Goal: Task Accomplishment & Management: Use online tool/utility

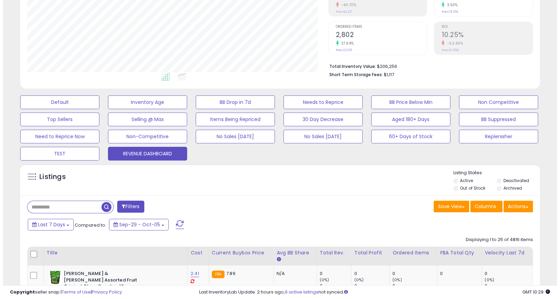
scroll to position [147, 0]
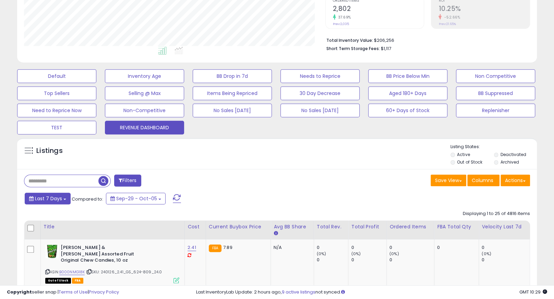
click at [55, 197] on span "Last 7 Days" at bounding box center [48, 198] width 27 height 7
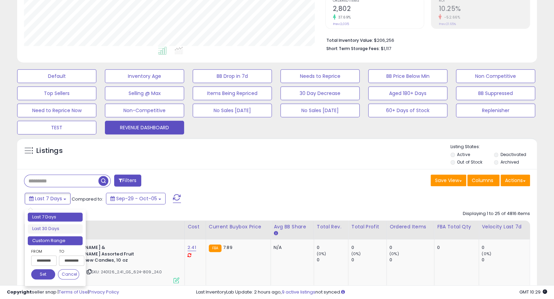
click at [56, 240] on li "Custom Range" at bounding box center [55, 240] width 55 height 9
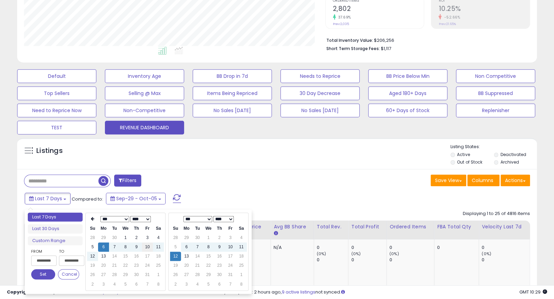
click at [146, 248] on td "10" at bounding box center [147, 246] width 11 height 9
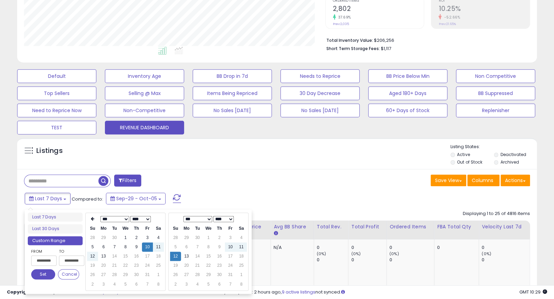
type input "**********"
click at [228, 248] on td "10" at bounding box center [230, 246] width 11 height 9
click at [33, 277] on button "Set" at bounding box center [43, 274] width 24 height 10
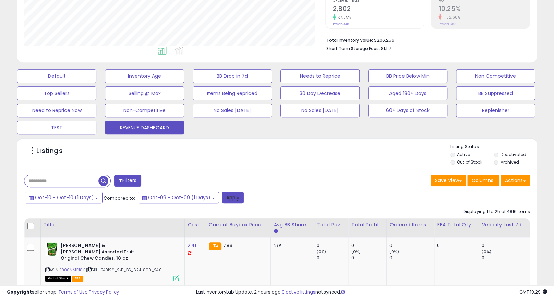
click at [223, 200] on button "Apply" at bounding box center [233, 198] width 22 height 12
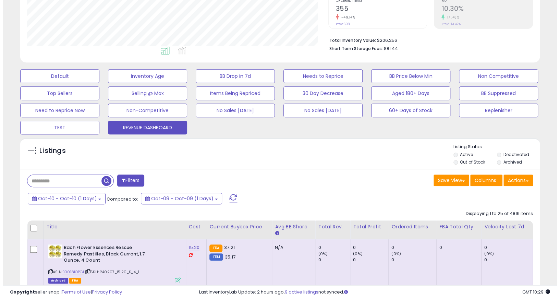
scroll to position [140, 301]
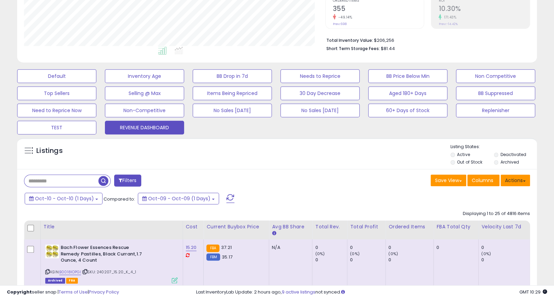
click at [522, 184] on button "Actions" at bounding box center [514, 180] width 29 height 12
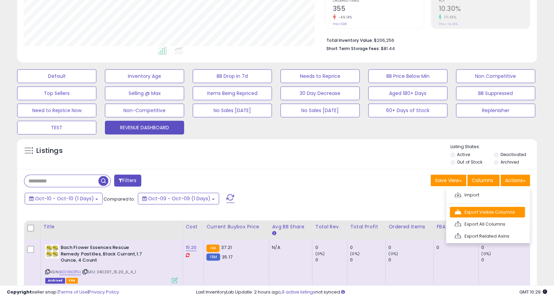
click at [514, 212] on link "Export Visible Columns" at bounding box center [487, 212] width 75 height 11
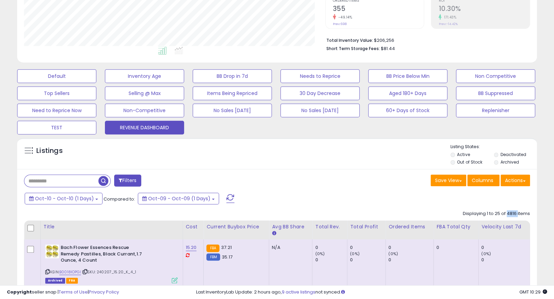
click at [514, 212] on div "Displaying 1 to 25 of 4816 items" at bounding box center [496, 213] width 67 height 7
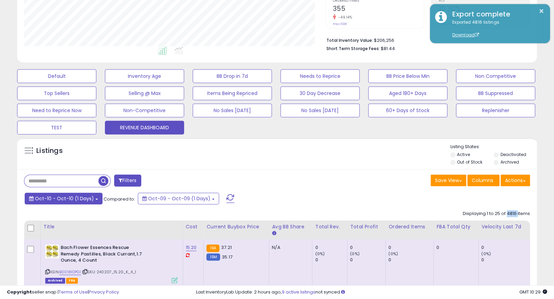
click at [86, 197] on span "Oct-10 - Oct-10 (1 Days)" at bounding box center [64, 198] width 59 height 7
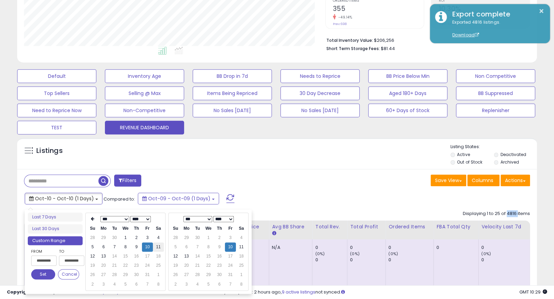
type input "**********"
click at [159, 247] on td "11" at bounding box center [158, 246] width 11 height 9
type input "**********"
click at [38, 277] on button "Set" at bounding box center [43, 274] width 24 height 10
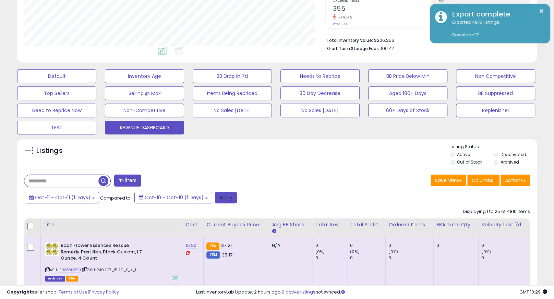
click at [215, 200] on button "Apply" at bounding box center [226, 198] width 22 height 12
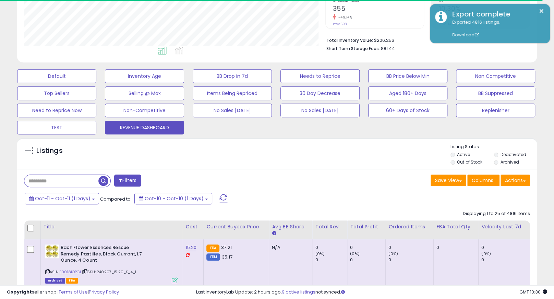
scroll to position [342537, 342376]
click at [516, 179] on button "Actions" at bounding box center [514, 180] width 29 height 12
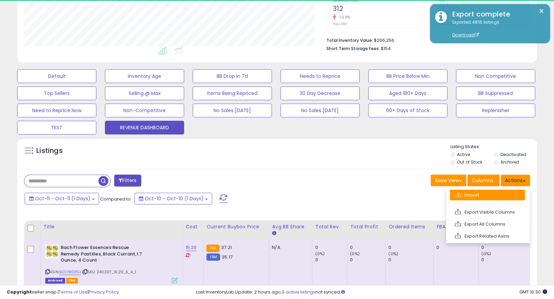
scroll to position [140, 301]
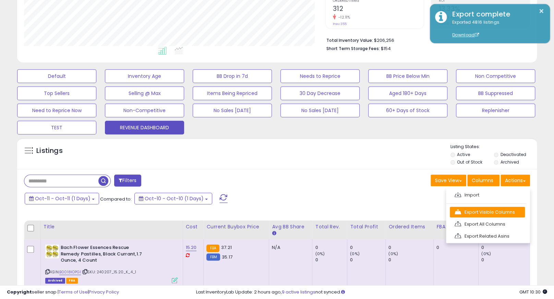
click at [504, 210] on link "Export Visible Columns" at bounding box center [487, 212] width 75 height 11
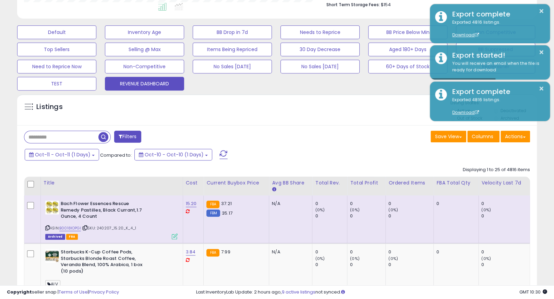
scroll to position [194, 0]
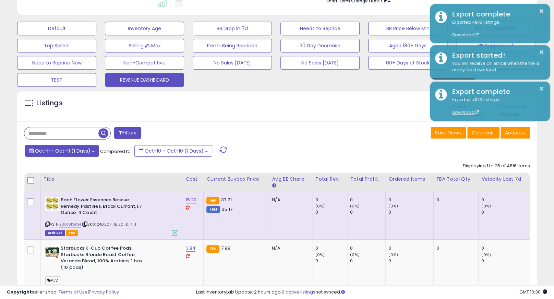
click at [92, 152] on button "Oct-11 - Oct-11 (1 Days)" at bounding box center [62, 151] width 74 height 12
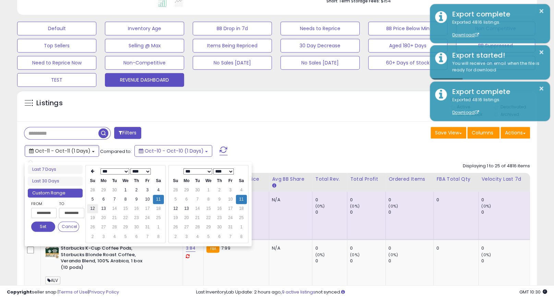
type input "**********"
click at [93, 208] on td "12" at bounding box center [92, 208] width 11 height 9
type input "**********"
click at [47, 227] on button "Set" at bounding box center [43, 226] width 24 height 10
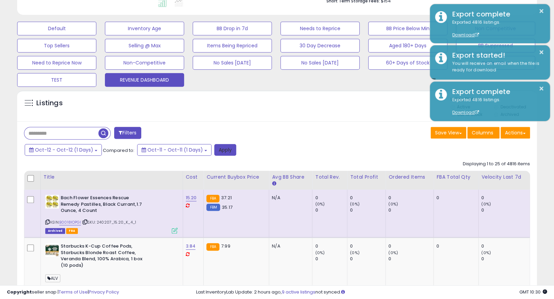
click at [218, 154] on button "Apply" at bounding box center [225, 150] width 22 height 12
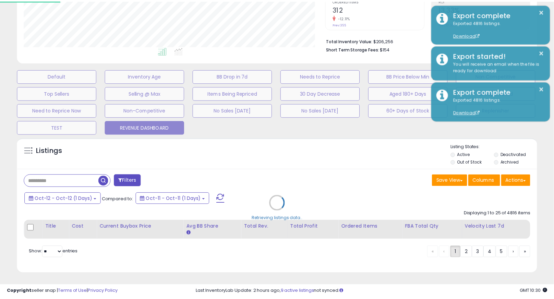
scroll to position [140, 305]
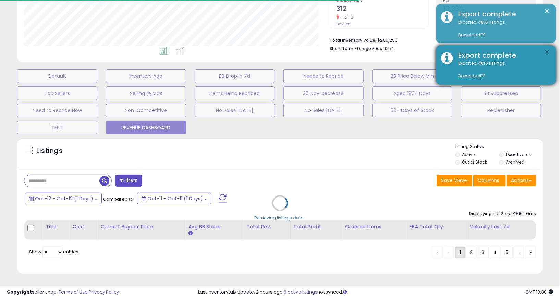
click at [545, 53] on button "×" at bounding box center [547, 52] width 5 height 9
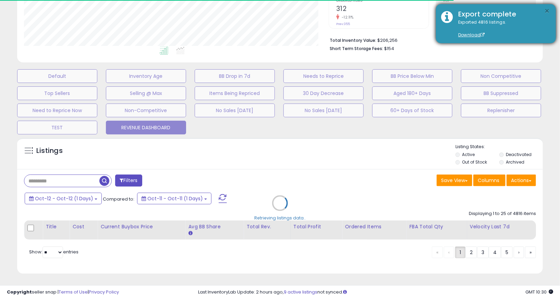
click at [547, 11] on button "×" at bounding box center [547, 11] width 5 height 9
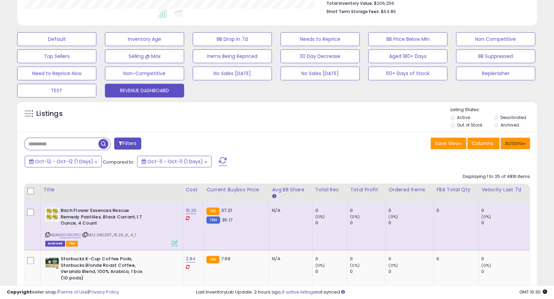
scroll to position [140, 301]
click at [518, 145] on button "Actions" at bounding box center [514, 143] width 29 height 12
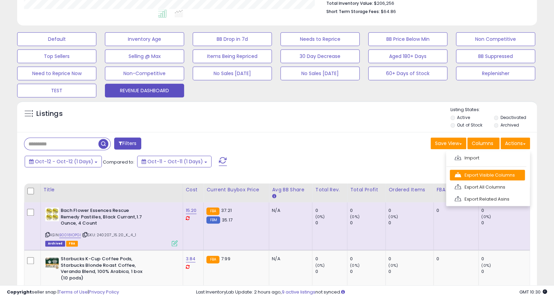
click at [504, 173] on link "Export Visible Columns" at bounding box center [487, 175] width 75 height 11
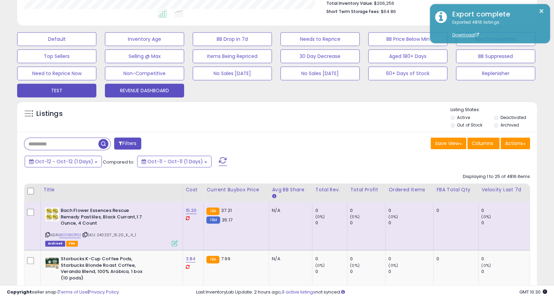
click at [76, 90] on button "TEST" at bounding box center [56, 91] width 79 height 14
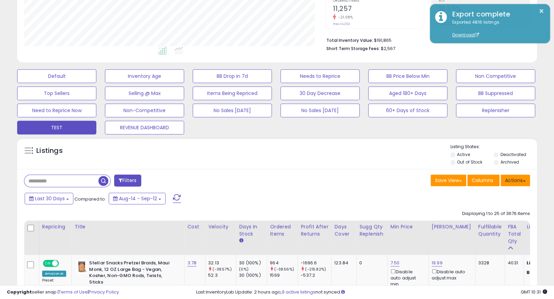
click at [515, 181] on button "Actions" at bounding box center [514, 180] width 29 height 12
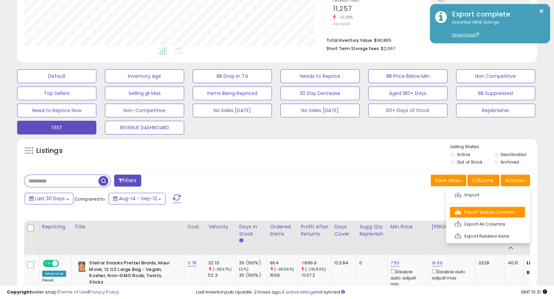
click at [498, 211] on link "Export Visible Columns" at bounding box center [487, 212] width 75 height 11
